Goal: Information Seeking & Learning: Learn about a topic

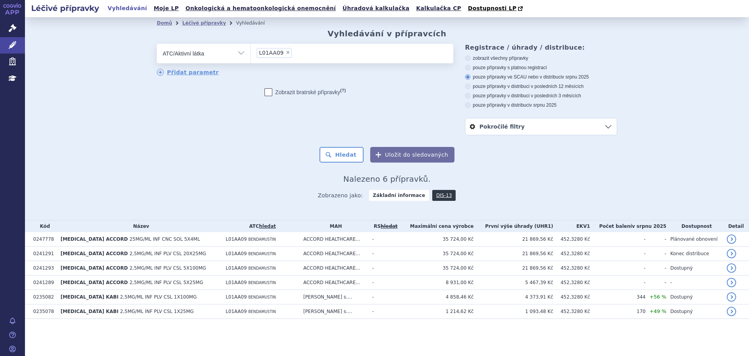
click at [286, 53] on span "×" at bounding box center [288, 52] width 5 height 5
click at [251, 53] on select "L01AA09" at bounding box center [251, 53] width 0 height 20
select select
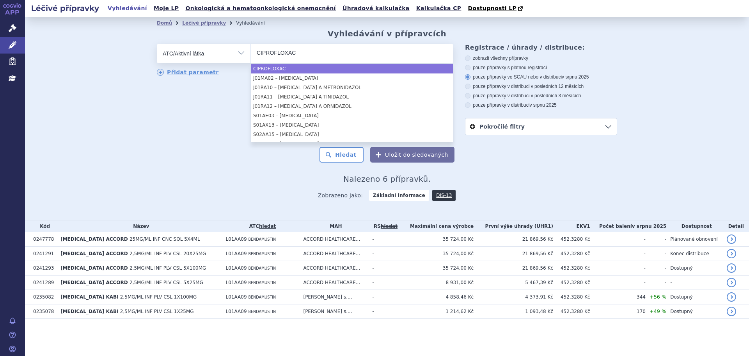
type input "CIPROFLOXAC"
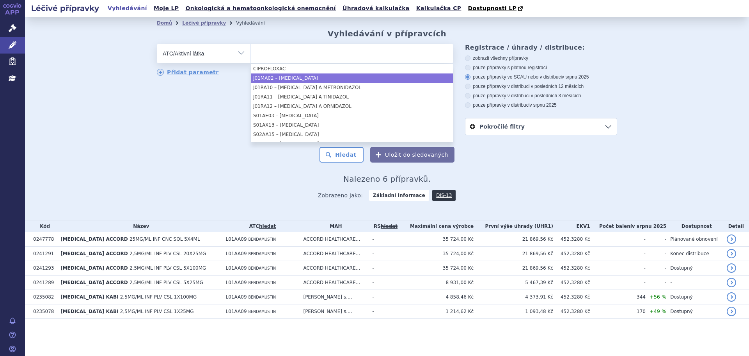
select select "J01MA02"
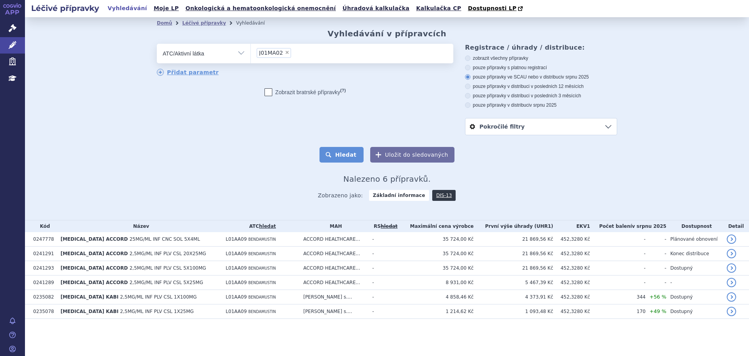
click at [357, 154] on button "Hledat" at bounding box center [342, 155] width 44 height 16
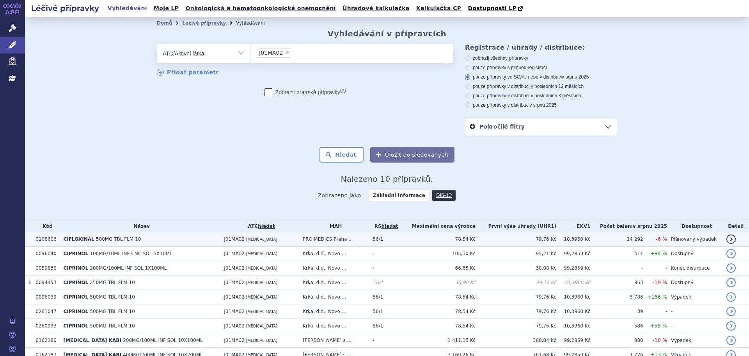
scroll to position [53, 0]
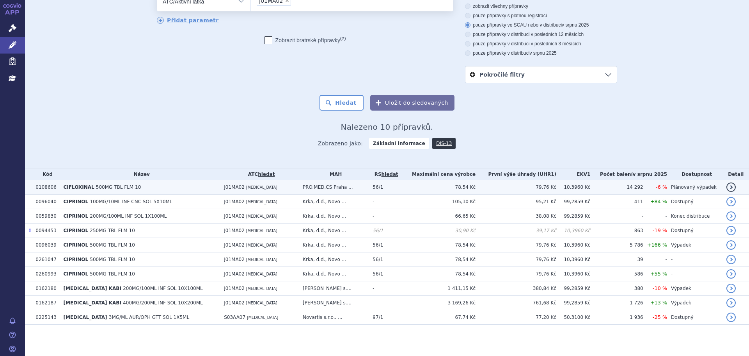
click at [161, 188] on td "CIFLOXINAL 500MG TBL FLM 10" at bounding box center [139, 187] width 161 height 14
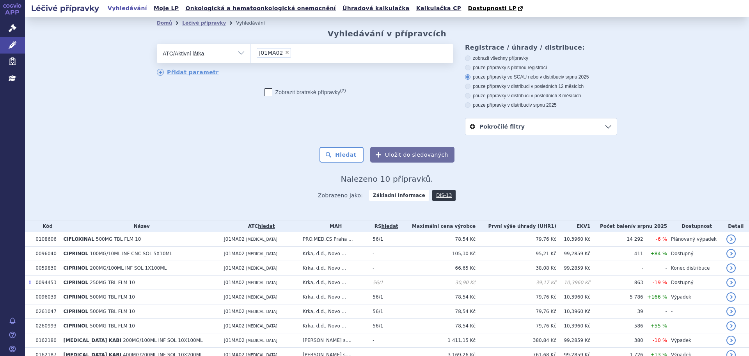
click at [285, 53] on span "×" at bounding box center [287, 52] width 5 height 5
click at [251, 53] on select "J01MA02" at bounding box center [251, 53] width 0 height 20
select select
type input "N05AN01"
select select "N05AN01"
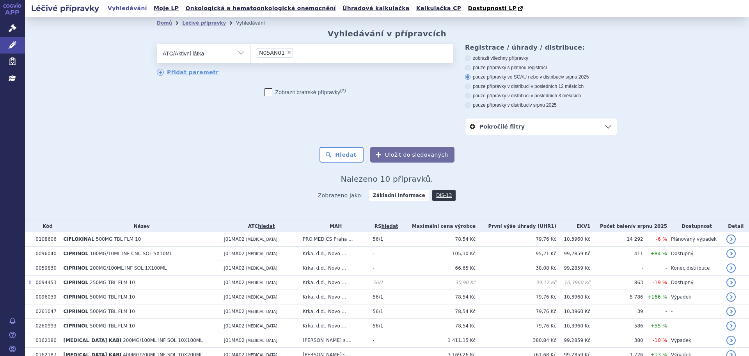
click at [341, 164] on div "Domů Léčivé přípravky Vyhledávání Vyhledávání v přípravcích odstranit Vše Přípr…" at bounding box center [387, 117] width 492 height 177
click at [345, 152] on button "Hledat" at bounding box center [342, 155] width 44 height 16
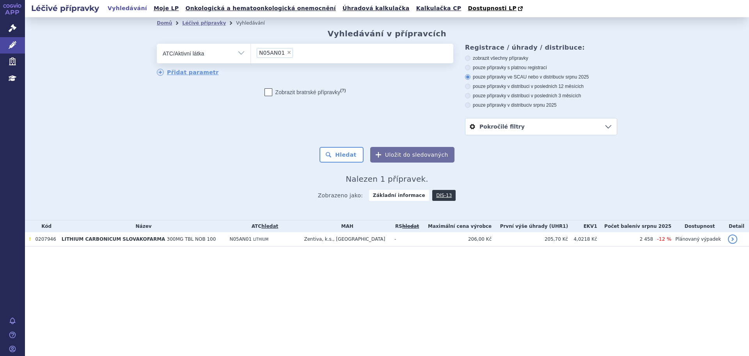
click at [287, 53] on span "×" at bounding box center [289, 52] width 5 height 5
click at [251, 53] on select "N05AN01" at bounding box center [251, 53] width 0 height 20
select select
type input "N02AJ06"
select select "N02AJ06"
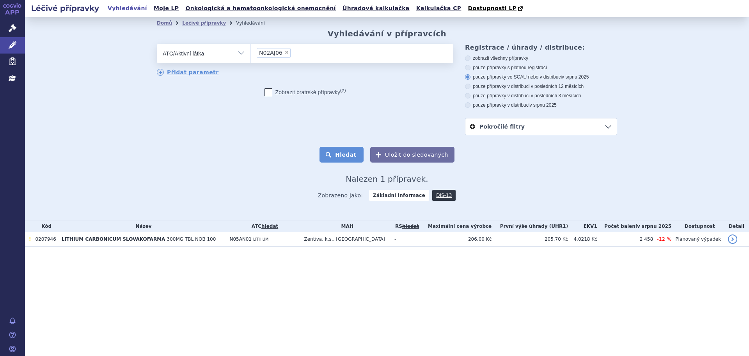
click at [340, 153] on button "Hledat" at bounding box center [342, 155] width 44 height 16
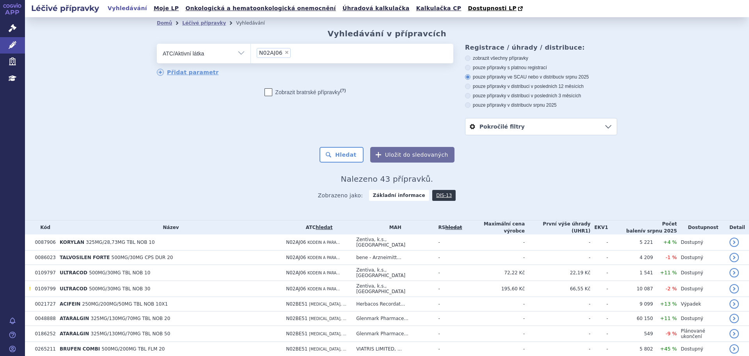
click at [285, 54] on span "×" at bounding box center [287, 52] width 5 height 5
click at [251, 54] on select "N02AJ06" at bounding box center [251, 53] width 0 height 20
select select
type input "J04AC01"
select select "J04AC01"
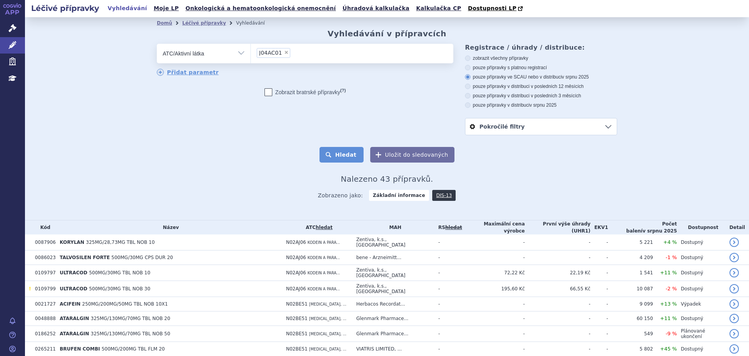
click at [336, 156] on button "Hledat" at bounding box center [342, 155] width 44 height 16
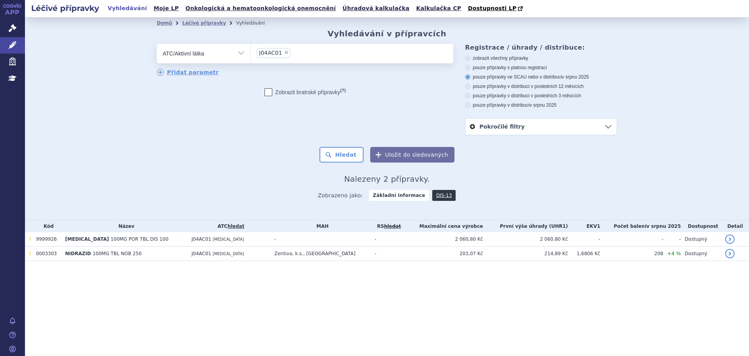
click at [284, 53] on span "×" at bounding box center [286, 52] width 5 height 5
click at [251, 53] on select "J04AC01" at bounding box center [251, 53] width 0 height 20
select select
type input "D07BB03"
select select "D07BB03"
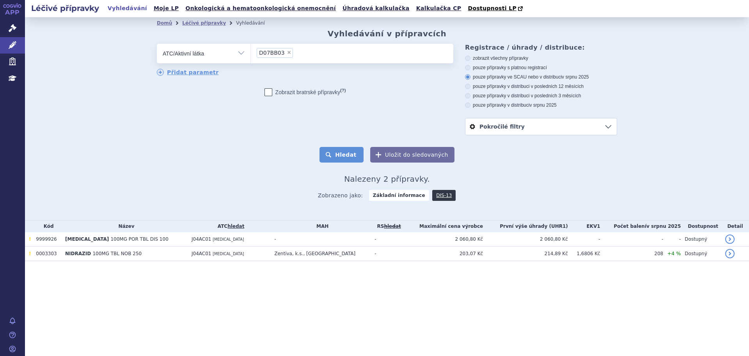
click at [339, 155] on button "Hledat" at bounding box center [342, 155] width 44 height 16
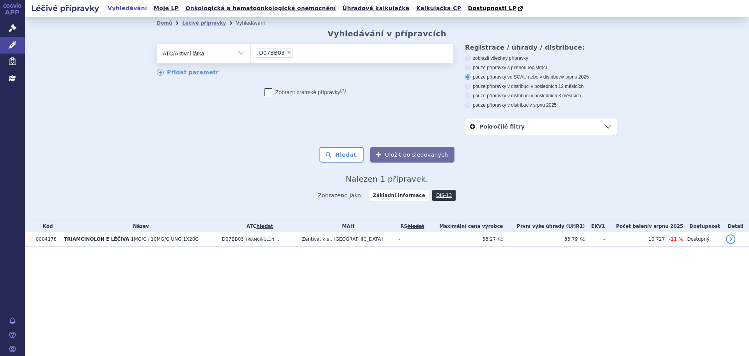
click at [287, 53] on span "×" at bounding box center [289, 52] width 5 height 5
click at [251, 53] on select "D07BB03" at bounding box center [251, 53] width 0 height 20
select select
type input "D01AE14"
select select "D01AE14"
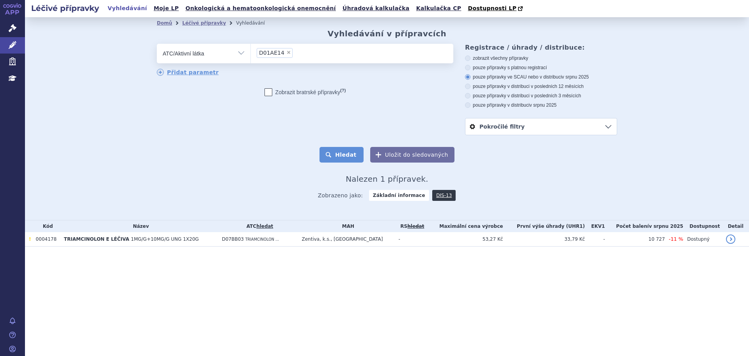
click at [336, 160] on button "Hledat" at bounding box center [342, 155] width 44 height 16
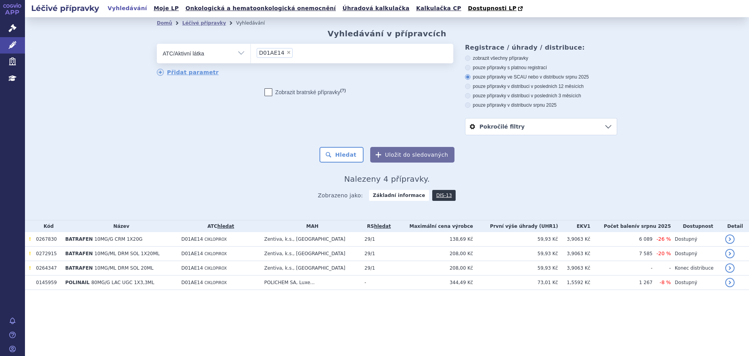
click at [286, 52] on span "×" at bounding box center [288, 52] width 5 height 5
click at [251, 52] on select "D01AE14" at bounding box center [251, 53] width 0 height 20
select select
type input "C03EA06"
select select "C03EA06"
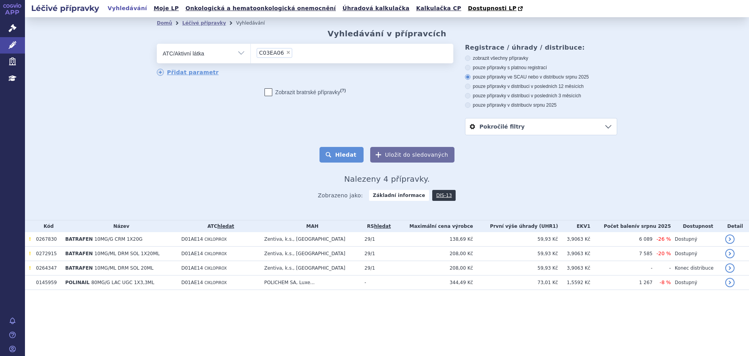
click at [342, 155] on button "Hledat" at bounding box center [342, 155] width 44 height 16
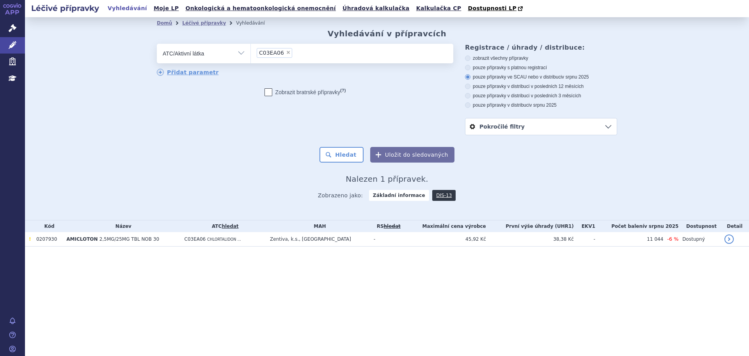
click at [286, 55] on span "×" at bounding box center [288, 52] width 5 height 5
click at [251, 55] on select "C03EA06" at bounding box center [251, 53] width 0 height 20
select select
type input "C03AA03"
select select "C03AA03"
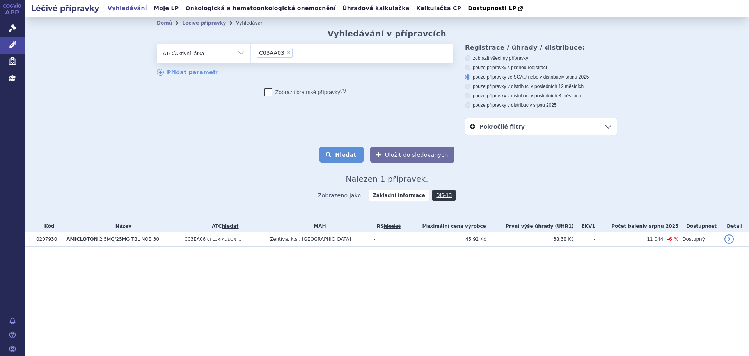
click at [345, 151] on button "Hledat" at bounding box center [342, 155] width 44 height 16
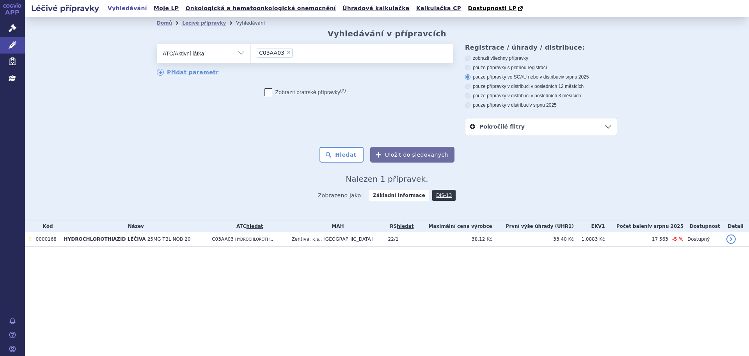
click at [286, 53] on span "×" at bounding box center [288, 52] width 5 height 5
click at [251, 53] on select "C03AA03" at bounding box center [251, 53] width 0 height 20
select select
type input "C01DA02"
select select "C01DA02"
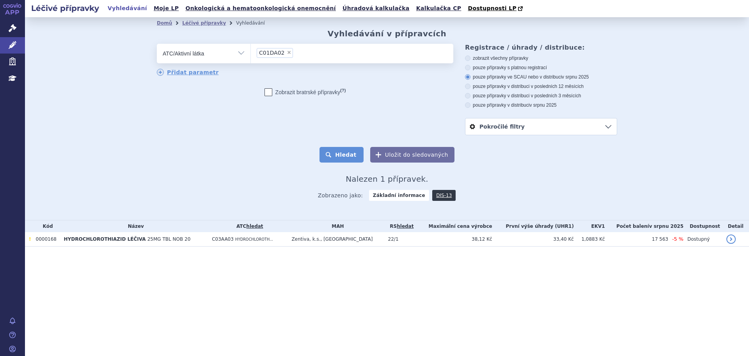
click at [355, 159] on button "Hledat" at bounding box center [342, 155] width 44 height 16
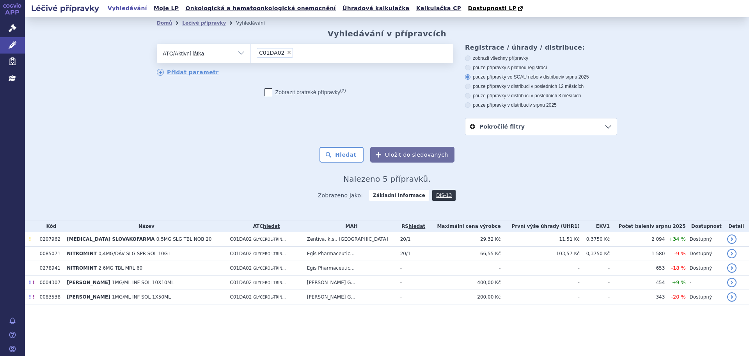
click at [287, 54] on span "×" at bounding box center [289, 52] width 5 height 5
click at [251, 54] on select "C01DA02" at bounding box center [251, 53] width 0 height 20
select select
type input "B03BA01"
select select "B03BA01"
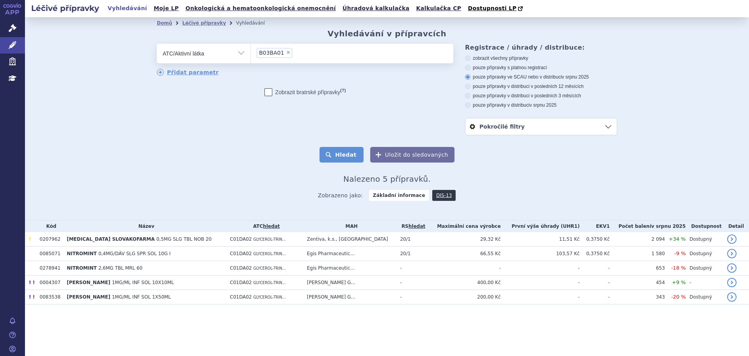
click at [345, 155] on button "Hledat" at bounding box center [342, 155] width 44 height 16
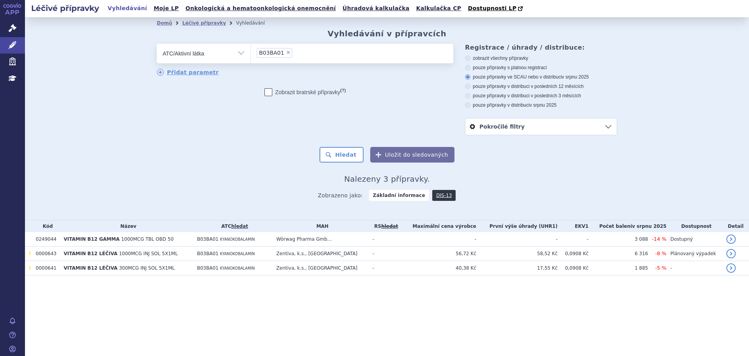
click at [286, 50] on li "× B03BA01" at bounding box center [275, 53] width 36 height 10
click at [251, 50] on select "B03BA01" at bounding box center [251, 53] width 0 height 20
click at [286, 53] on span "×" at bounding box center [288, 52] width 5 height 5
click at [251, 53] on select "B03BA01" at bounding box center [251, 53] width 0 height 20
select select
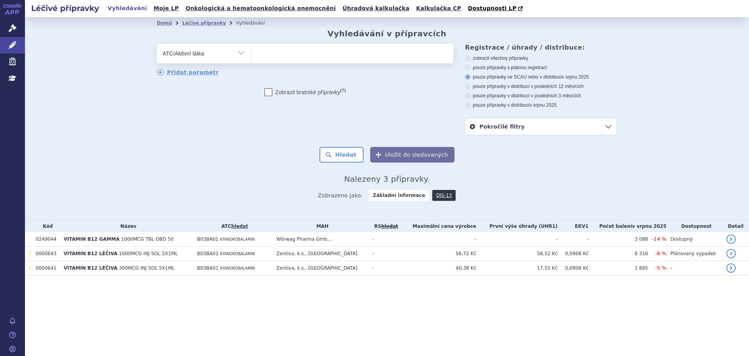
type input "J01EE01"
select select "J01EE01"
click at [336, 161] on button "Hledat" at bounding box center [342, 155] width 44 height 16
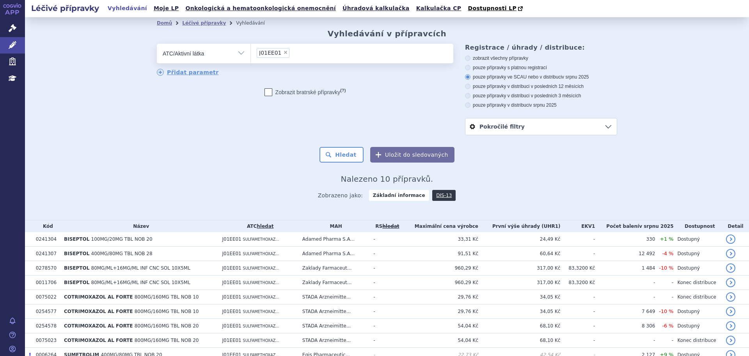
scroll to position [39, 0]
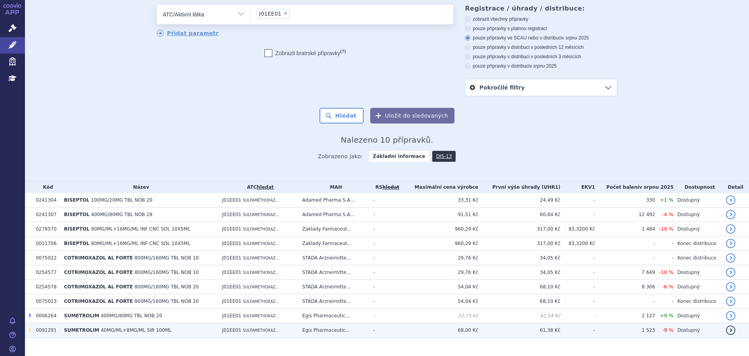
click at [69, 334] on td "SUMETROLIM 40MG/ML+8MG/ML SIR 100ML" at bounding box center [139, 330] width 158 height 14
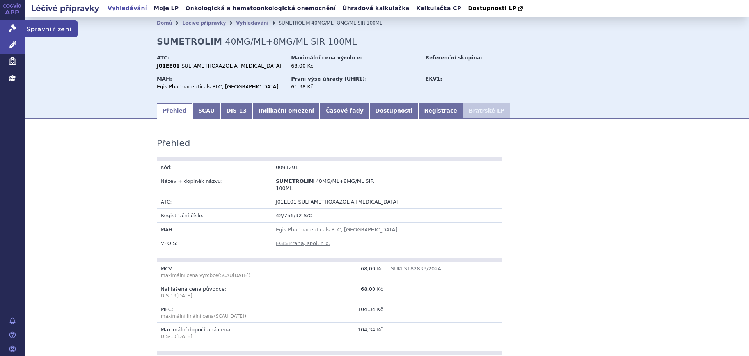
click at [13, 31] on icon at bounding box center [13, 28] width 8 height 8
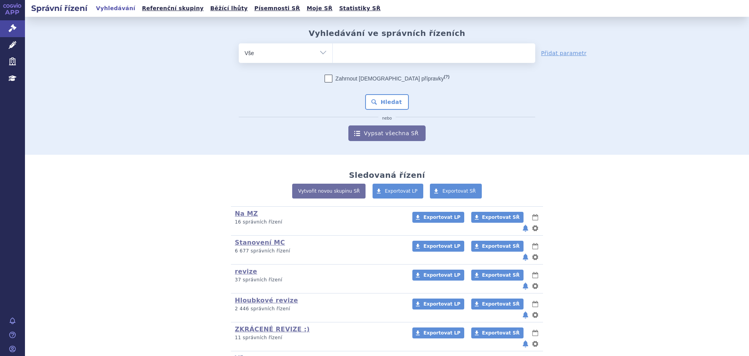
click at [350, 50] on ul at bounding box center [434, 51] width 203 height 16
click at [333, 50] on select at bounding box center [333, 53] width 0 height 20
type input "sum"
type input "sume"
type input "sumetr"
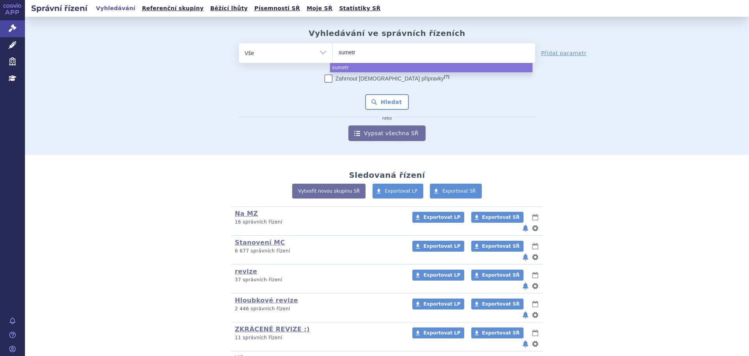
type input "sumetro"
type input "sumetroli"
type input "sumetrolim"
select select "sumetrolim"
click at [389, 104] on button "Hledat" at bounding box center [387, 102] width 44 height 16
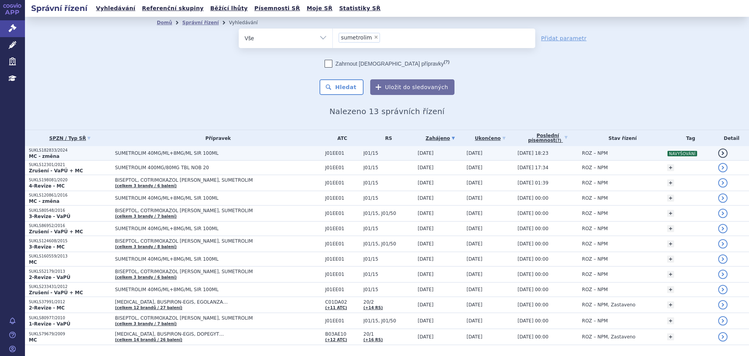
click at [243, 157] on td "SUMETROLIM 40MG/ML+8MG/ML SIR 100ML" at bounding box center [216, 153] width 210 height 14
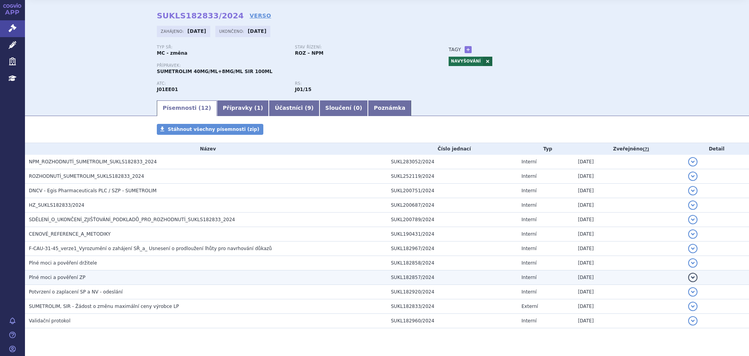
scroll to position [39, 0]
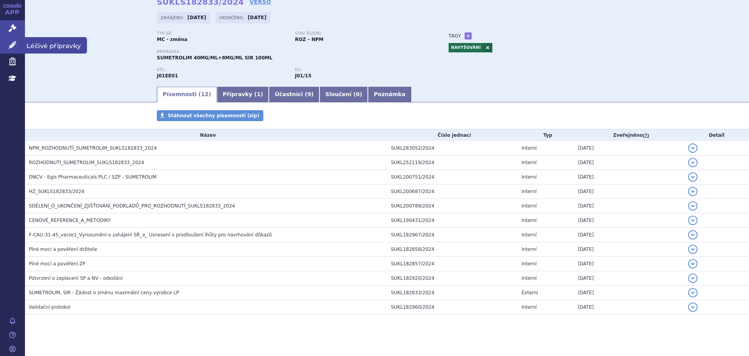
click at [16, 44] on link "Léčivé přípravky" at bounding box center [12, 45] width 25 height 16
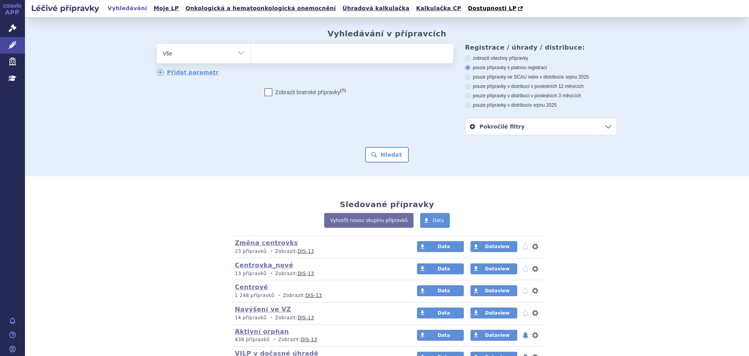
click at [211, 55] on select "Vše Přípravek/SUKL kód MAH VPOIS ATC/Aktivní látka Léková forma Síla" at bounding box center [204, 53] width 94 height 18
click at [237, 59] on select "Vše Přípravek/SUKL kód MAH VPOIS ATC/Aktivní látka Léková forma Síla" at bounding box center [204, 53] width 94 height 18
select select "filter-atc-group"
click at [157, 44] on select "Vše Přípravek/SUKL kód MAH VPOIS ATC/Aktivní látka Léková forma Síla" at bounding box center [204, 53] width 94 height 18
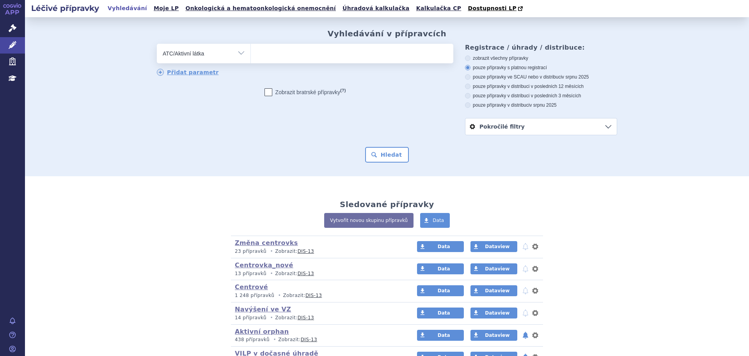
click at [275, 42] on div "Vyhledávání v přípravcích odstranit Vše Přípravek/SUKL kód MAH VPOIS" at bounding box center [387, 95] width 492 height 133
click at [274, 58] on ul at bounding box center [352, 52] width 203 height 16
click at [251, 58] on select at bounding box center [251, 53] width 0 height 20
paste input "G01AF20"
type input "G01AF20"
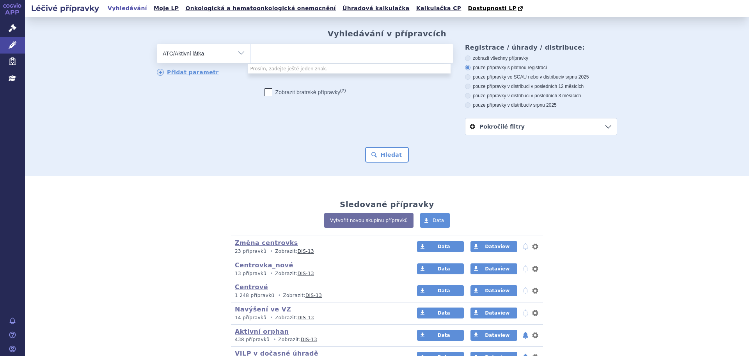
select select "G01AF20"
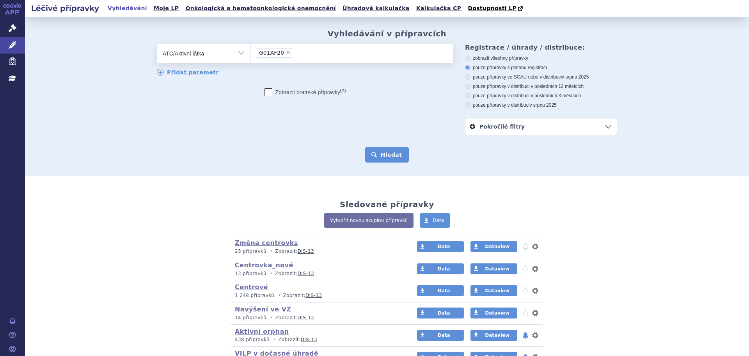
click at [366, 150] on button "Hledat" at bounding box center [387, 155] width 44 height 16
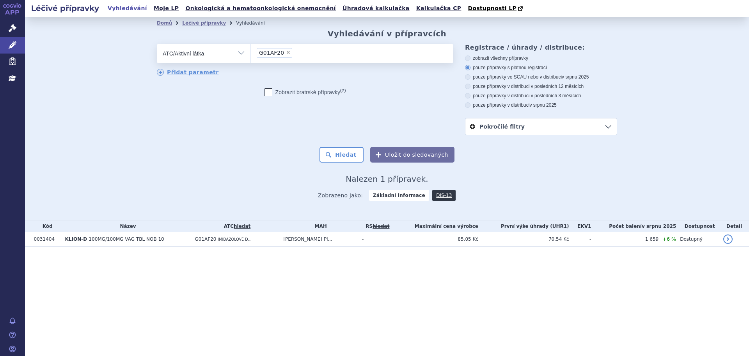
click at [286, 54] on span "×" at bounding box center [288, 52] width 5 height 5
click at [251, 54] on select "G01AF20" at bounding box center [251, 53] width 0 height 20
select select
type input "A02BA03"
select select "A02BA03"
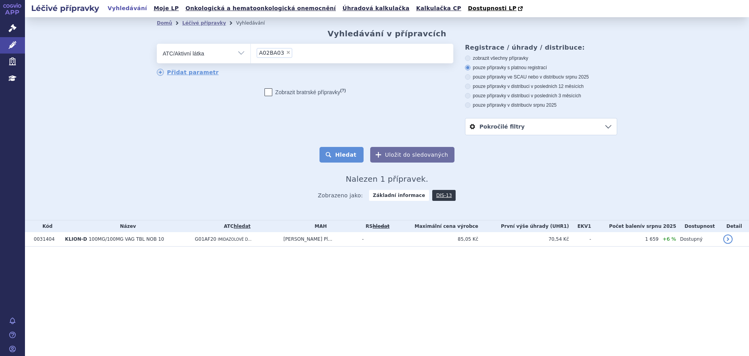
click at [343, 154] on button "Hledat" at bounding box center [342, 155] width 44 height 16
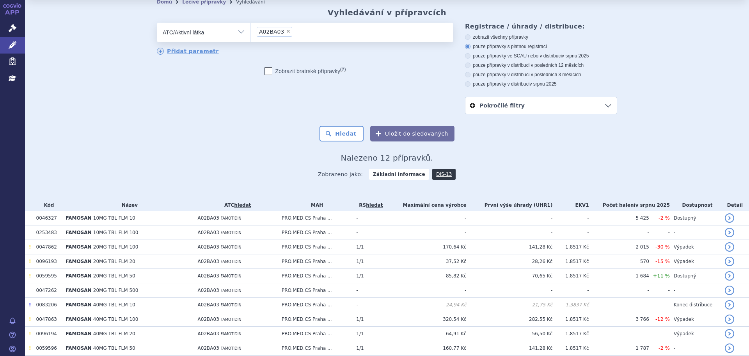
scroll to position [39, 0]
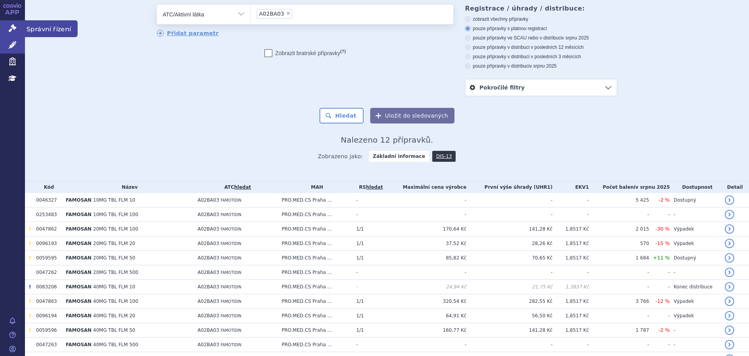
click at [17, 29] on link "Správní řízení" at bounding box center [12, 28] width 25 height 16
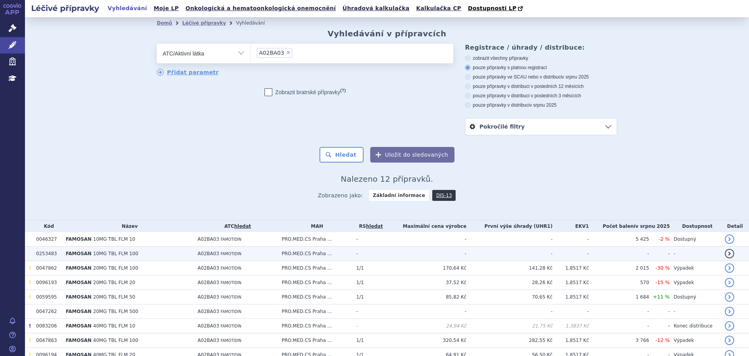
scroll to position [82, 0]
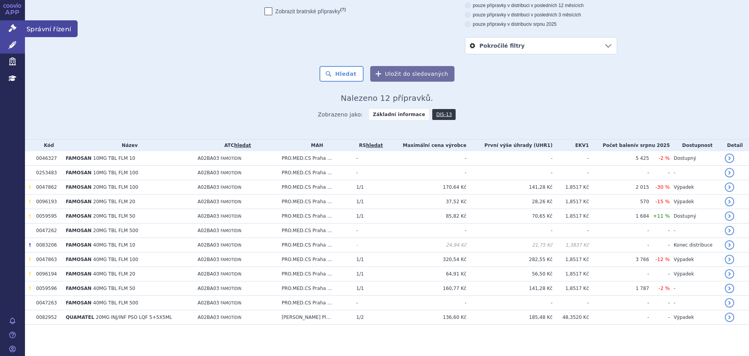
click at [11, 30] on icon at bounding box center [13, 28] width 8 height 8
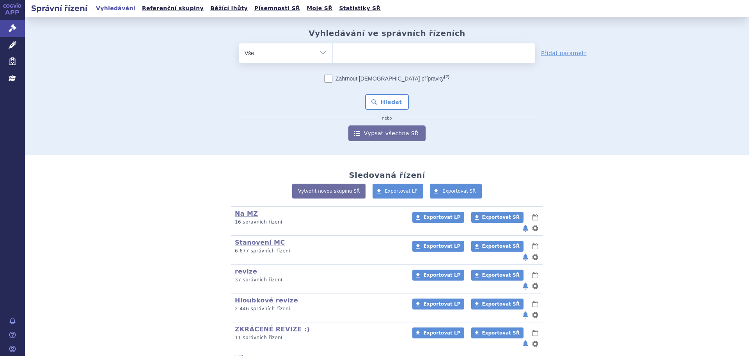
click at [357, 55] on ul at bounding box center [434, 51] width 203 height 16
click at [333, 55] on select at bounding box center [333, 53] width 0 height 20
drag, startPoint x: 376, startPoint y: 52, endPoint x: 380, endPoint y: 53, distance: 4.3
click at [376, 52] on ul at bounding box center [434, 51] width 203 height 16
click at [333, 52] on select at bounding box center [333, 53] width 0 height 20
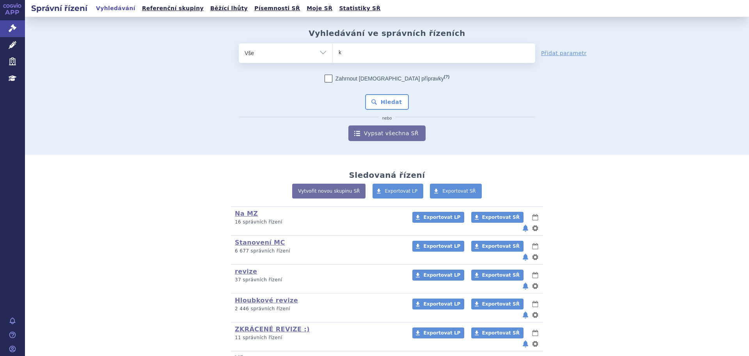
type input "ka"
type input "kal"
type input "kalno"
type input "kalnor"
type input "kalnormi"
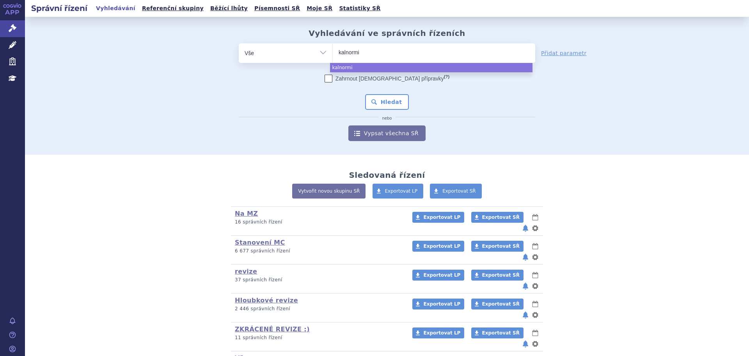
type input "kalnormin"
select select "kalnormin"
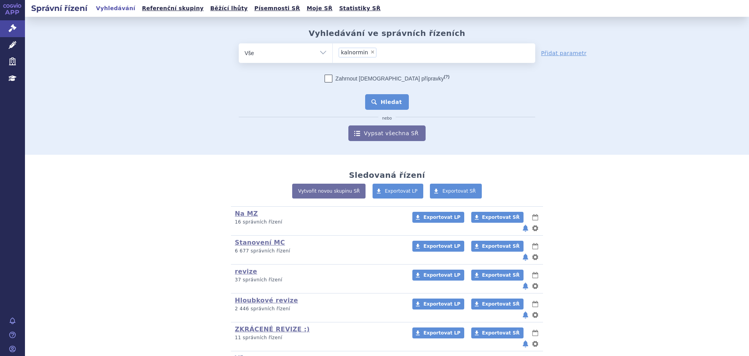
click at [381, 98] on button "Hledat" at bounding box center [387, 102] width 44 height 16
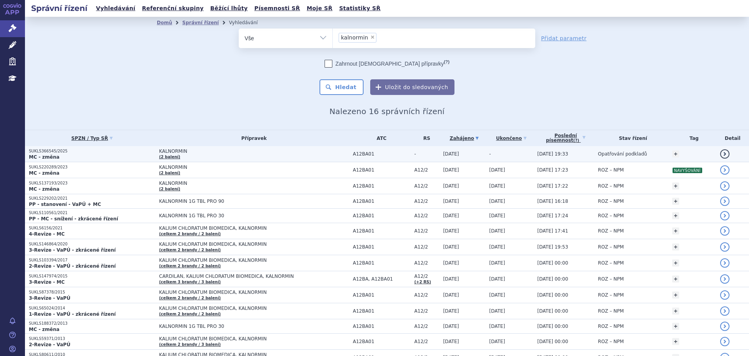
click at [248, 152] on span "KALNORMIN" at bounding box center [254, 150] width 190 height 5
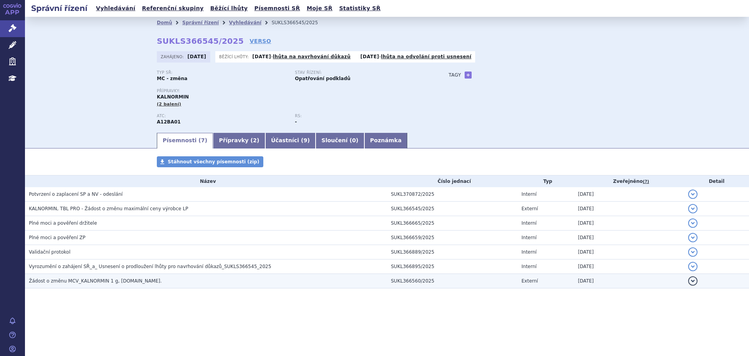
click at [124, 279] on span "Žádost o změnu MCV_KALNORMIN 1 g, tbl.pro." at bounding box center [95, 280] width 133 height 5
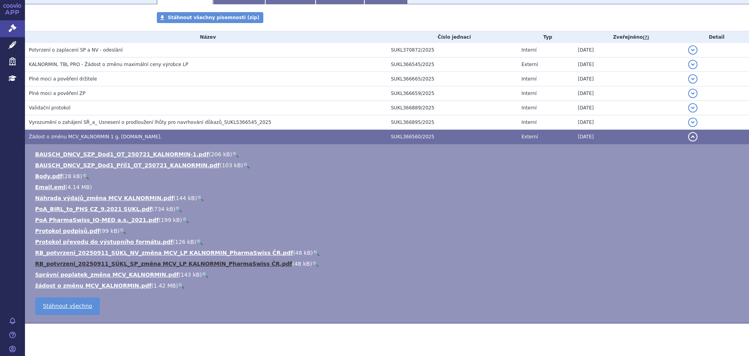
scroll to position [156, 0]
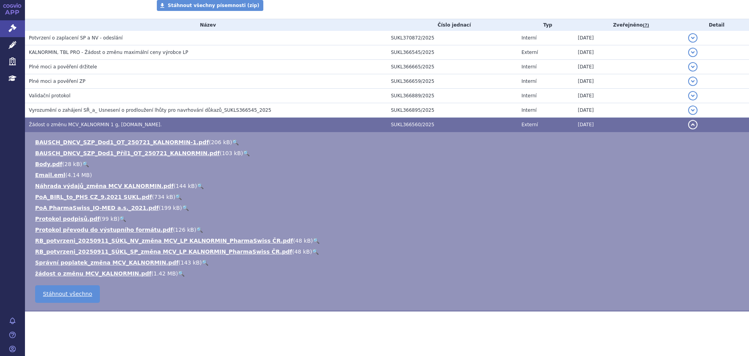
click at [178, 273] on link "🔍" at bounding box center [181, 273] width 7 height 6
click at [82, 163] on link "🔍" at bounding box center [85, 164] width 7 height 6
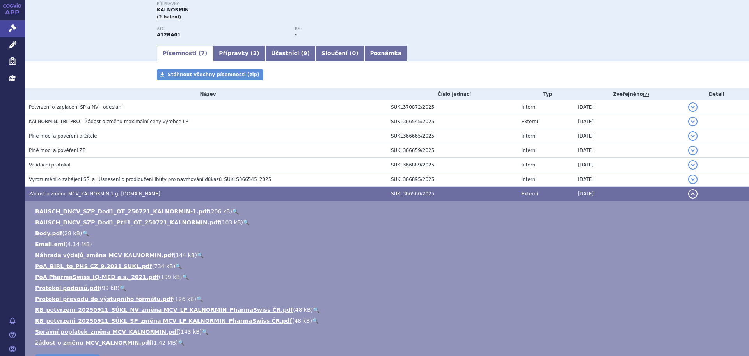
scroll to position [0, 0]
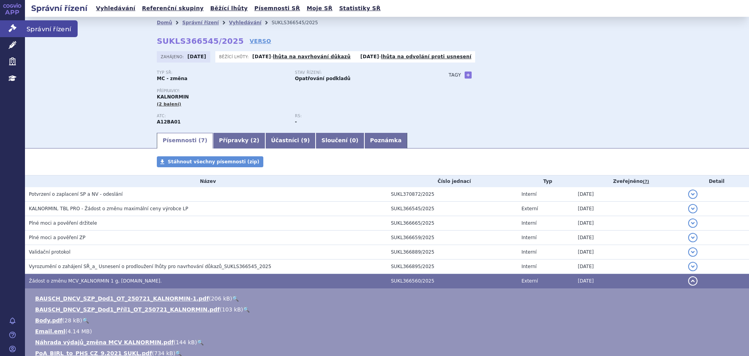
click at [12, 29] on icon at bounding box center [13, 28] width 8 height 8
